Goal: Communication & Community: Connect with others

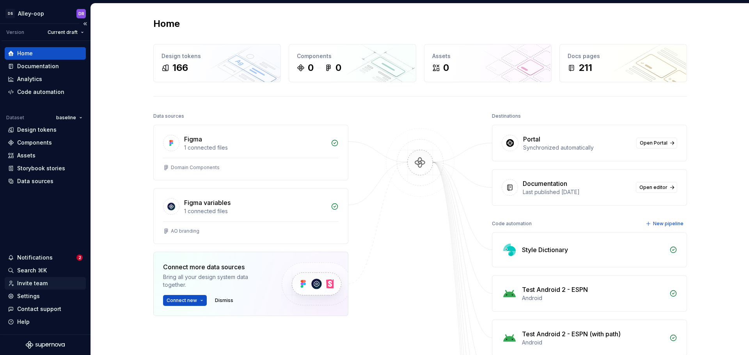
click at [28, 284] on div "Invite team" at bounding box center [32, 284] width 30 height 8
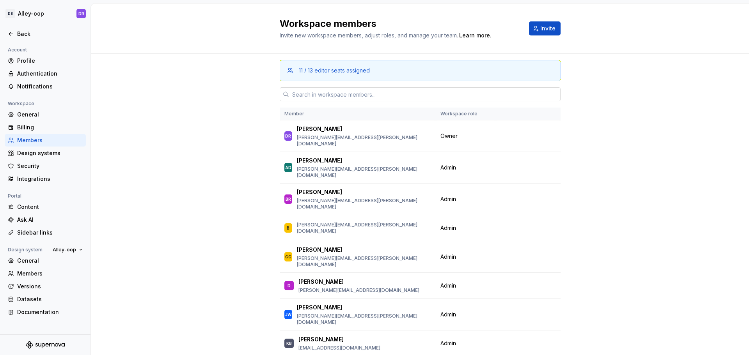
click at [354, 96] on input "text" at bounding box center [425, 94] width 272 height 14
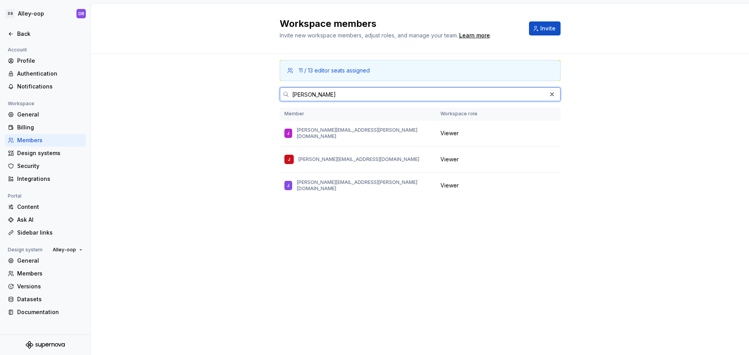
type input "[PERSON_NAME]"
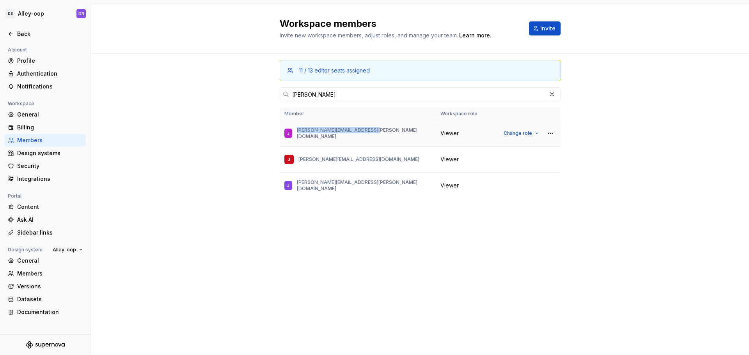
drag, startPoint x: 366, startPoint y: 133, endPoint x: 298, endPoint y: 135, distance: 67.9
click at [298, 135] on div "[PERSON_NAME] [PERSON_NAME][EMAIL_ADDRESS][PERSON_NAME][DOMAIN_NAME]" at bounding box center [357, 133] width 147 height 16
copy p "[PERSON_NAME][EMAIL_ADDRESS][PERSON_NAME][DOMAIN_NAME]"
